Goal: Information Seeking & Learning: Learn about a topic

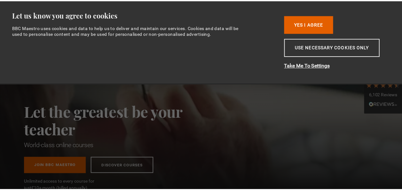
scroll to position [0, 82]
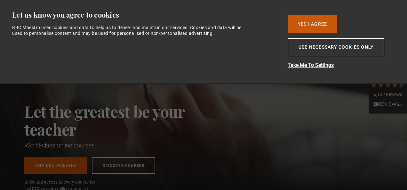
click at [313, 26] on button "Yes I Agree" at bounding box center [312, 24] width 50 height 18
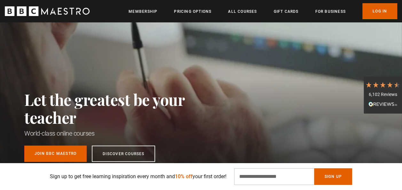
scroll to position [13, 0]
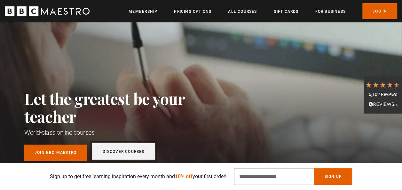
click at [112, 152] on link "Discover Courses" at bounding box center [123, 151] width 63 height 16
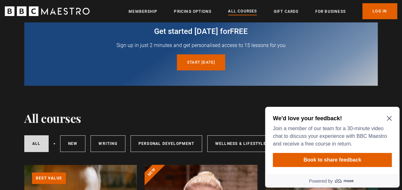
scroll to position [42, 0]
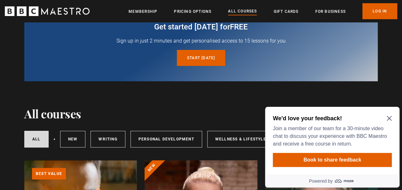
click at [387, 118] on icon "Close Maze Prompt" at bounding box center [389, 118] width 5 height 5
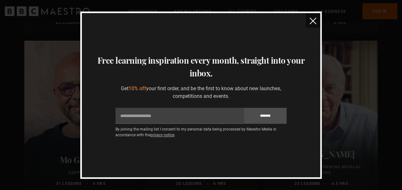
scroll to position [1219, 0]
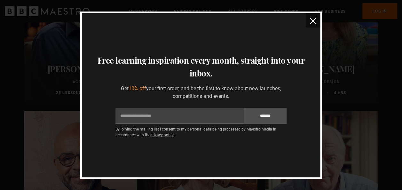
click at [315, 23] on img "close" at bounding box center [312, 21] width 7 height 7
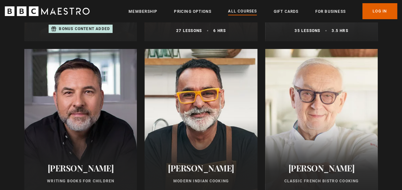
scroll to position [2359, 0]
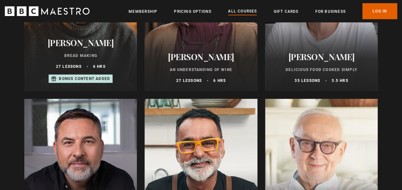
click at [334, 5] on ul "Membership Pricing Options All Courses Gift Cards For business Already have an …" at bounding box center [263, 11] width 269 height 16
click at [332, 10] on link "For business" at bounding box center [330, 11] width 30 height 6
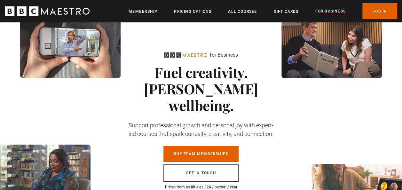
click at [140, 11] on link "Membership" at bounding box center [143, 11] width 29 height 6
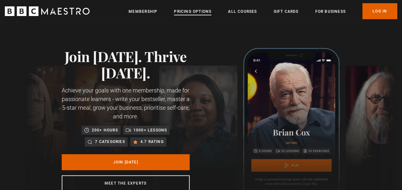
click at [184, 12] on link "Pricing Options" at bounding box center [192, 11] width 37 height 6
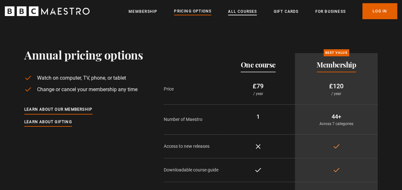
click at [228, 13] on link "All Courses" at bounding box center [242, 11] width 29 height 6
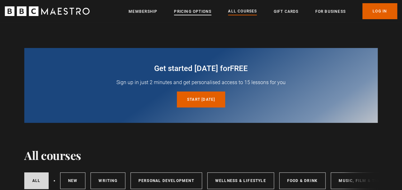
click at [196, 10] on link "Pricing Options" at bounding box center [192, 11] width 37 height 6
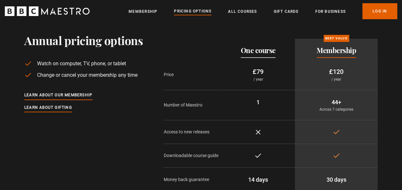
scroll to position [13, 0]
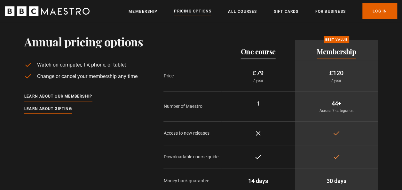
click at [239, 7] on li "All Courses" at bounding box center [242, 11] width 29 height 8
click at [242, 12] on link "All Courses" at bounding box center [242, 11] width 29 height 6
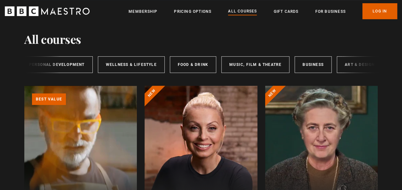
scroll to position [0, 114]
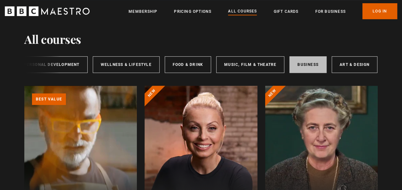
click at [301, 61] on link "Business" at bounding box center [307, 64] width 37 height 17
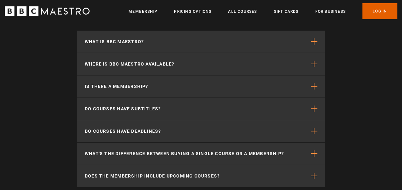
scroll to position [903, 0]
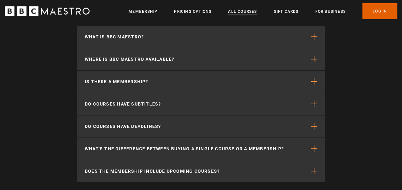
click at [230, 13] on link "All Courses" at bounding box center [242, 11] width 29 height 6
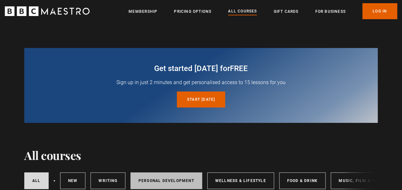
click at [175, 175] on link "Personal Development" at bounding box center [166, 180] width 72 height 17
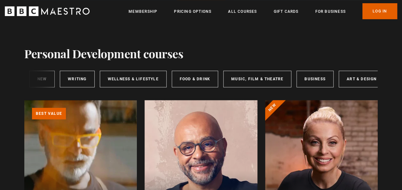
scroll to position [0, 114]
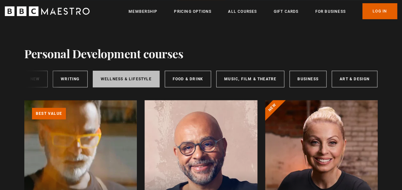
click at [140, 80] on link "Wellness & Lifestyle" at bounding box center [126, 79] width 67 height 17
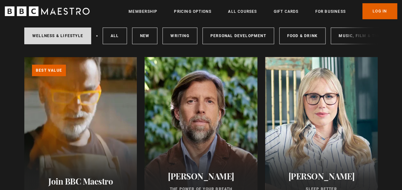
scroll to position [84, 0]
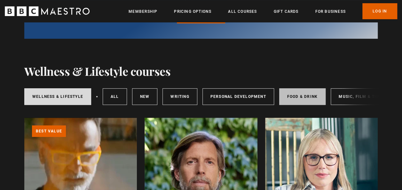
click at [296, 98] on link "Food & Drink" at bounding box center [302, 96] width 46 height 17
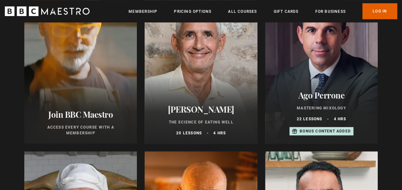
scroll to position [132, 0]
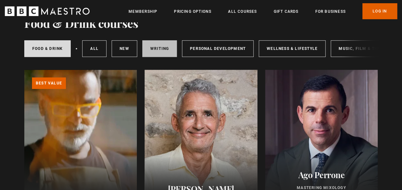
click at [160, 49] on link "Writing" at bounding box center [159, 48] width 35 height 17
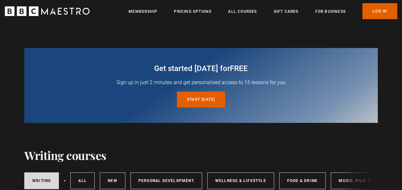
click at [401, 19] on header "Menu Close Membership Pricing Options All Courses Gift Cards For business Alrea…" at bounding box center [201, 11] width 402 height 22
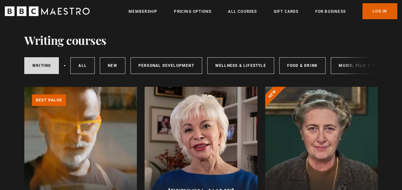
scroll to position [111, 0]
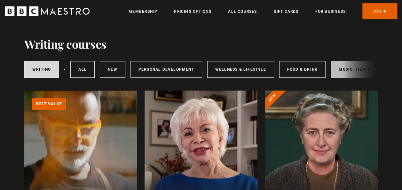
drag, startPoint x: 277, startPoint y: 79, endPoint x: 338, endPoint y: 77, distance: 61.4
click at [338, 77] on div "Writing All courses New courses Personal Development Wellness & Lifestyle Food …" at bounding box center [200, 70] width 353 height 22
click at [346, 72] on div "Writing All courses New courses Personal Development Wellness & Lifestyle Food …" at bounding box center [200, 70] width 353 height 22
click at [338, 66] on link "Music, Film & Theatre" at bounding box center [365, 69] width 68 height 17
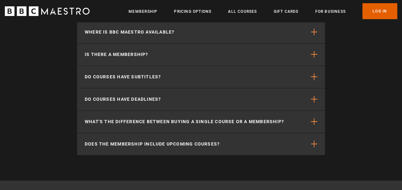
scroll to position [1093, 0]
